Goal: Task Accomplishment & Management: Use online tool/utility

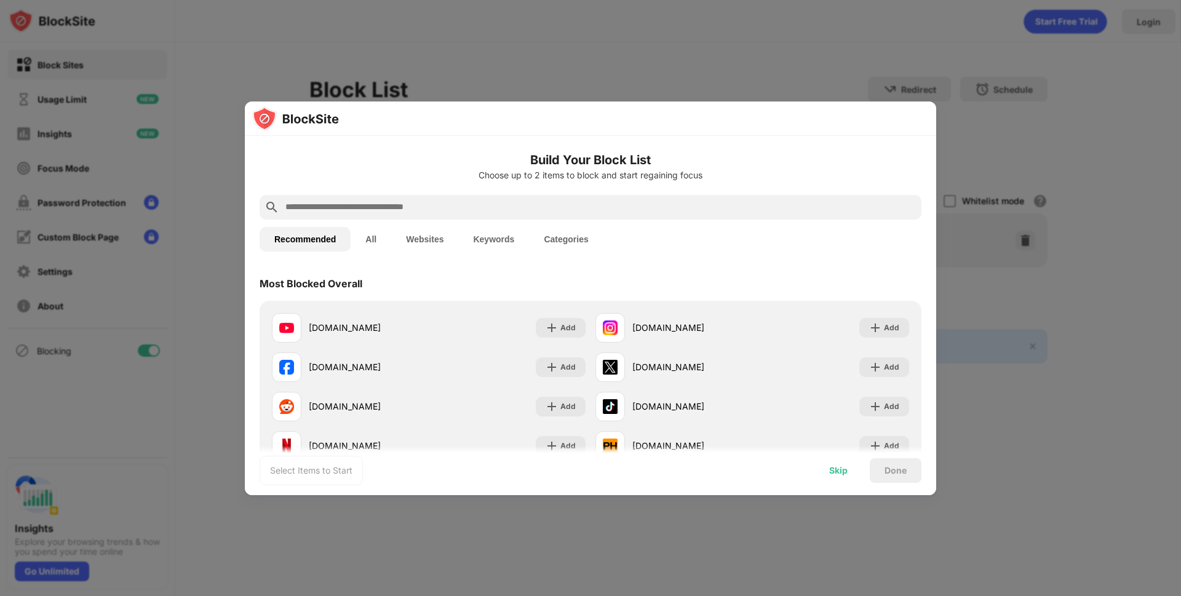
click at [839, 473] on div "Skip" at bounding box center [838, 471] width 18 height 10
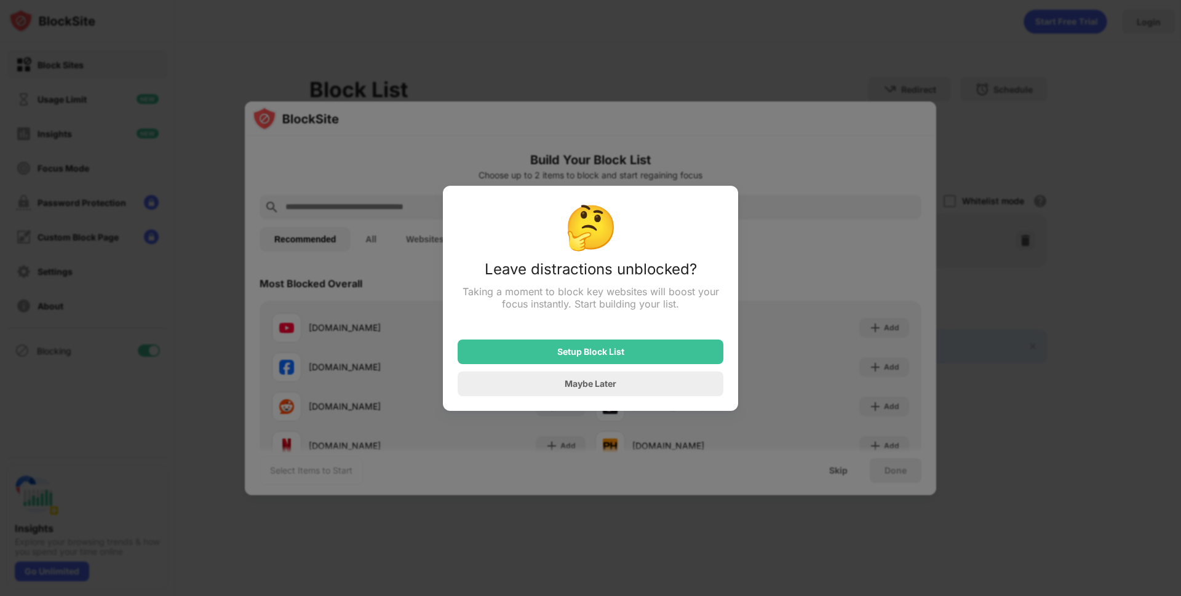
click at [593, 386] on div "Maybe Later" at bounding box center [591, 383] width 52 height 10
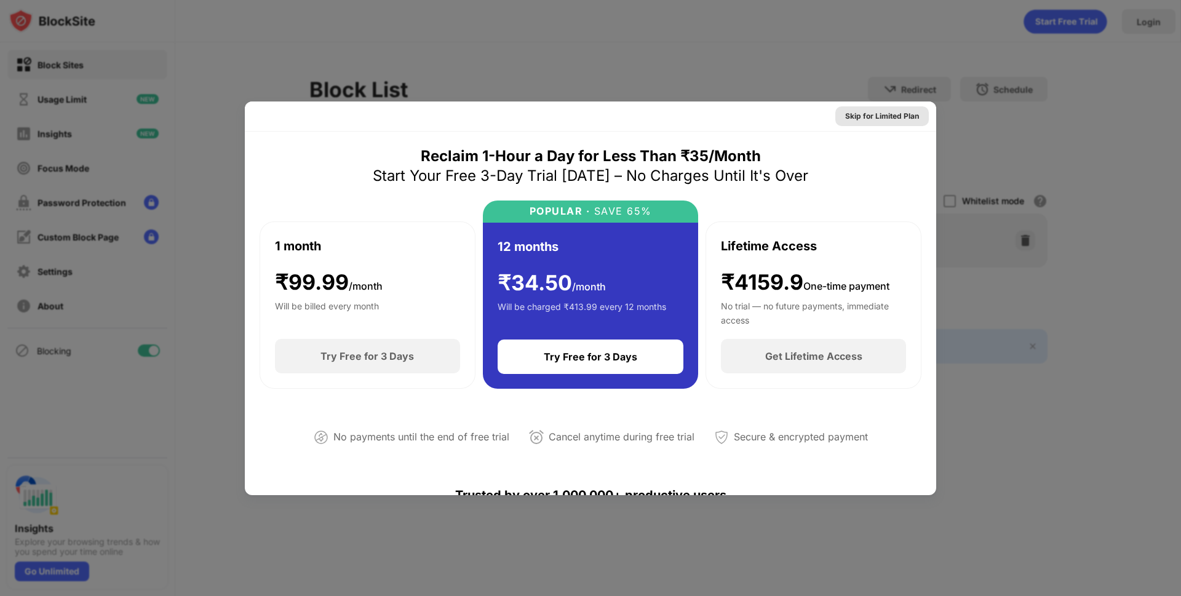
click at [875, 116] on div "Skip for Limited Plan" at bounding box center [882, 116] width 74 height 12
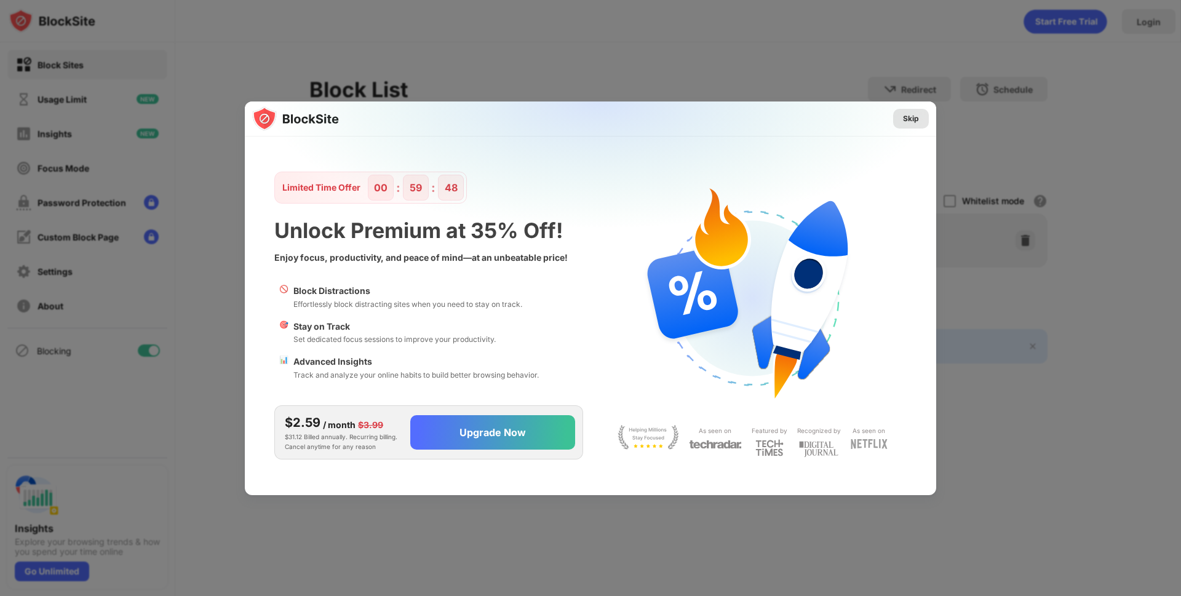
click at [923, 126] on div "Skip" at bounding box center [911, 119] width 36 height 20
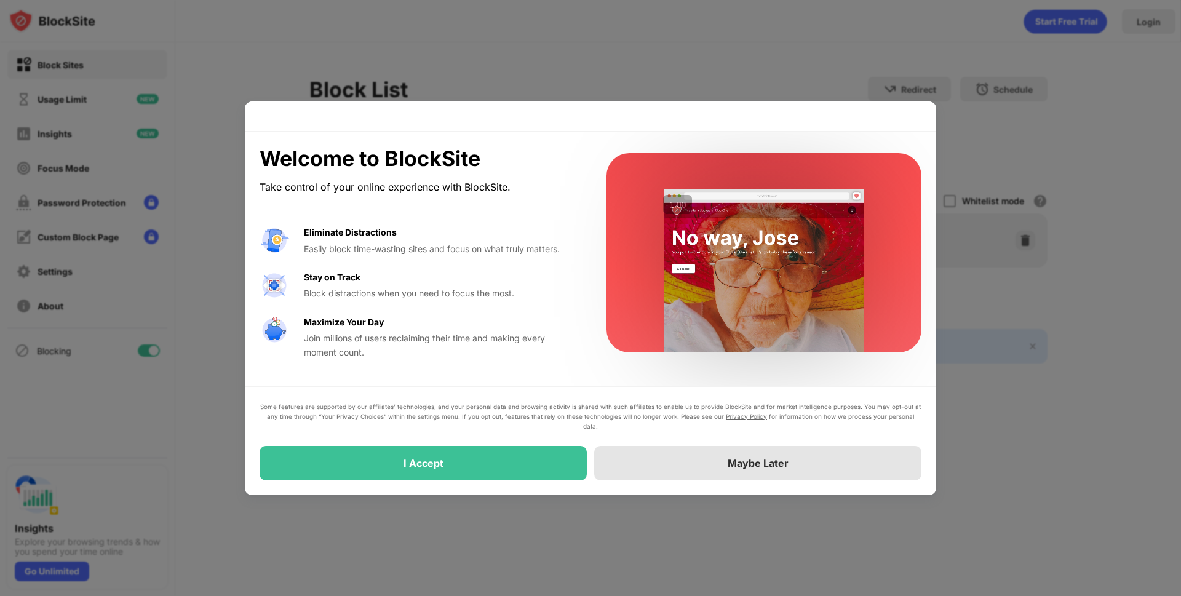
click at [779, 456] on div "Maybe Later" at bounding box center [757, 463] width 327 height 34
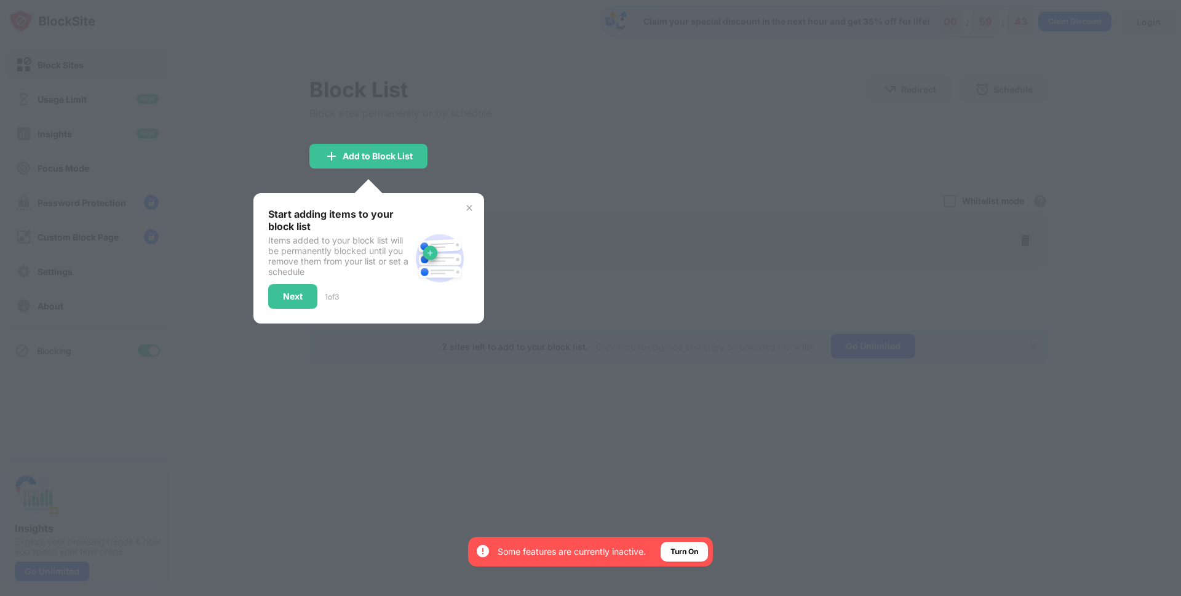
click at [470, 202] on div "Start adding items to your block list Items added to your block list will be pe…" at bounding box center [368, 258] width 231 height 130
click at [470, 207] on img at bounding box center [469, 208] width 10 height 10
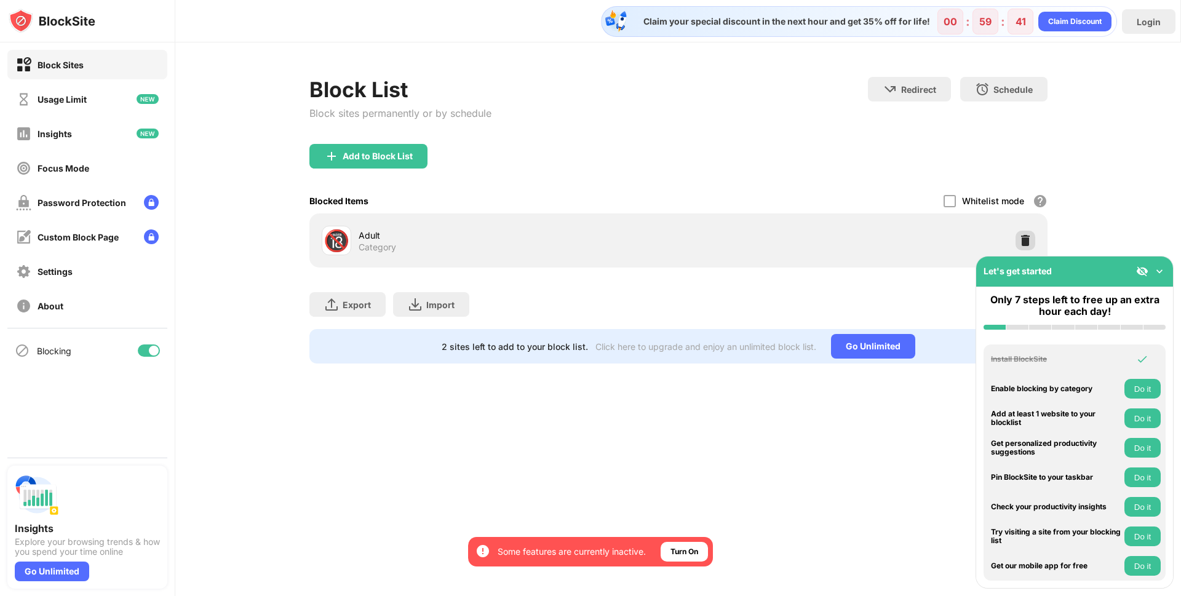
click at [1016, 244] on div at bounding box center [1026, 241] width 20 height 20
